Goal: Task Accomplishment & Management: Manage account settings

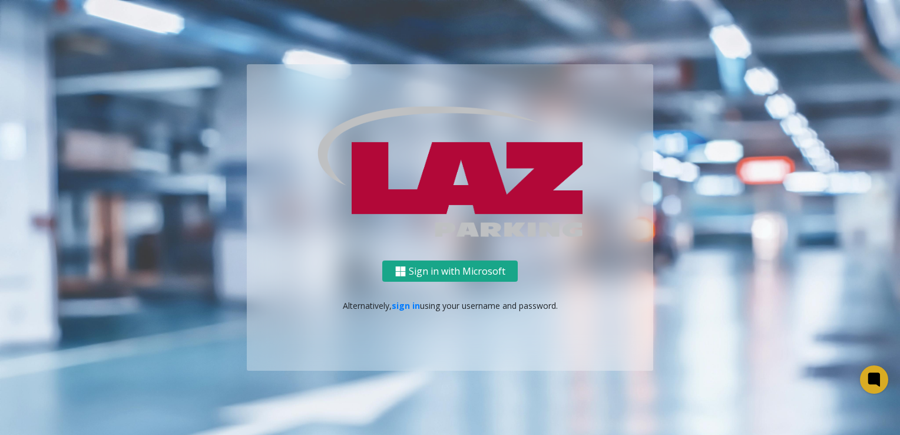
click at [463, 269] on button "Sign in with Microsoft" at bounding box center [449, 271] width 135 height 22
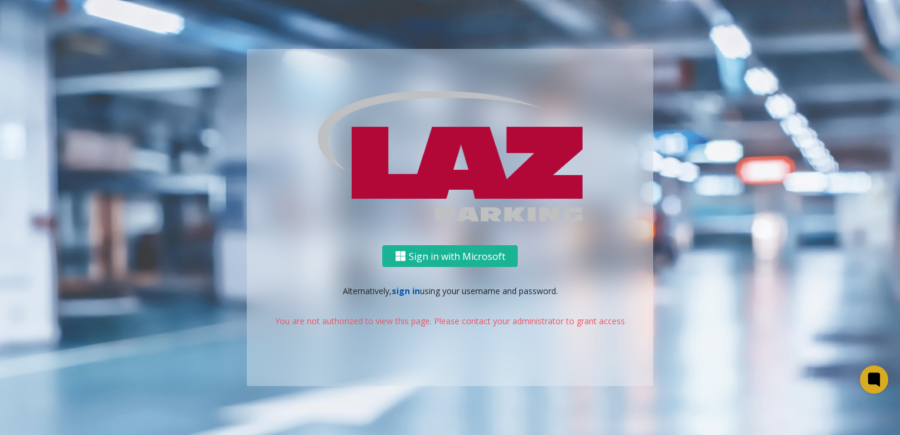
click at [406, 290] on link "sign in" at bounding box center [406, 290] width 28 height 11
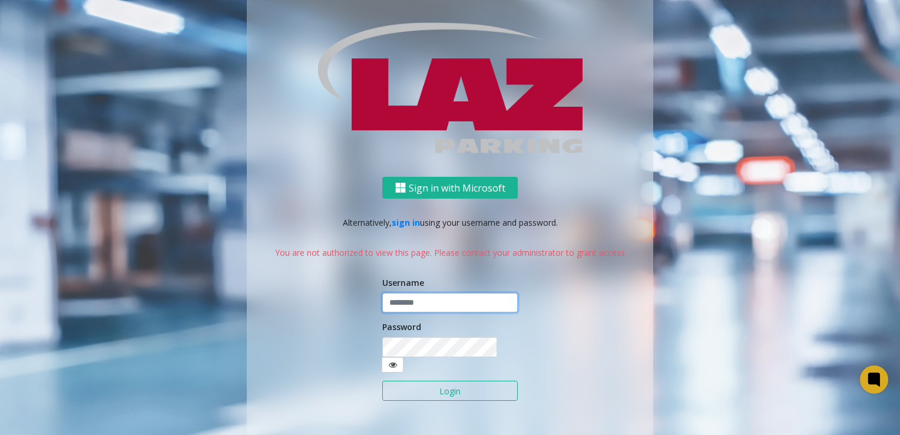
click at [412, 313] on input "text" at bounding box center [449, 303] width 135 height 20
type input "**********"
click at [382, 380] on button "Login" at bounding box center [449, 390] width 135 height 20
click at [469, 383] on button "Login" at bounding box center [449, 390] width 135 height 20
click at [397, 360] on icon at bounding box center [393, 364] width 8 height 8
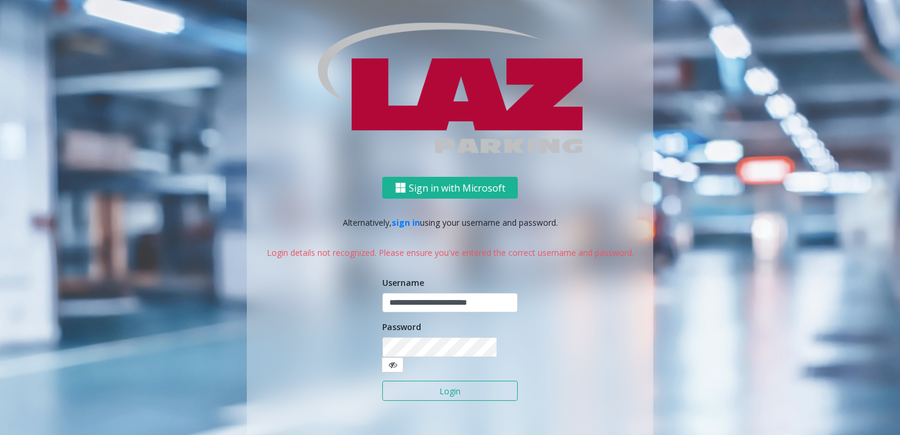
click at [397, 360] on icon at bounding box center [393, 364] width 8 height 8
drag, startPoint x: 840, startPoint y: 1, endPoint x: 35, endPoint y: 144, distance: 818.3
click at [35, 144] on ng-component "**********" at bounding box center [450, 217] width 900 height 435
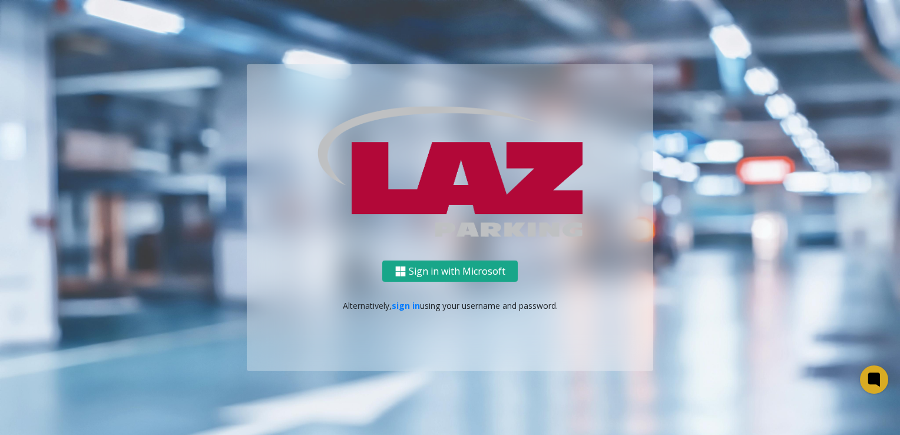
click at [416, 270] on button "Sign in with Microsoft" at bounding box center [449, 271] width 135 height 22
